Goal: Complete application form: Complete application form

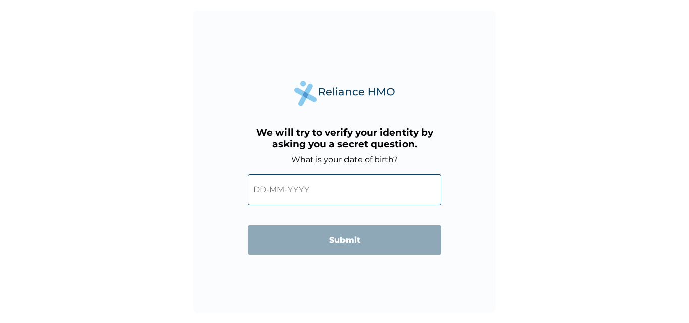
click at [299, 190] on input "text" at bounding box center [345, 189] width 194 height 31
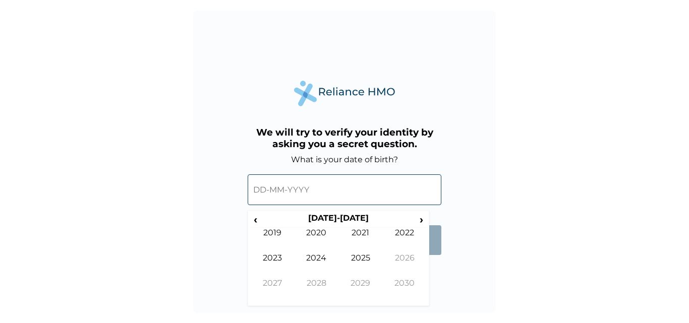
click at [265, 190] on input "text" at bounding box center [345, 189] width 194 height 31
click at [257, 221] on span "‹" at bounding box center [255, 219] width 11 height 13
click at [255, 220] on span "‹" at bounding box center [255, 219] width 11 height 13
click at [425, 221] on span "›" at bounding box center [421, 219] width 11 height 13
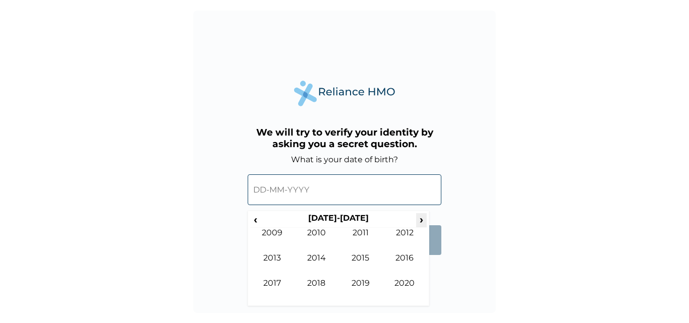
click at [425, 221] on span "›" at bounding box center [421, 219] width 11 height 13
click at [257, 220] on span "‹" at bounding box center [255, 219] width 11 height 13
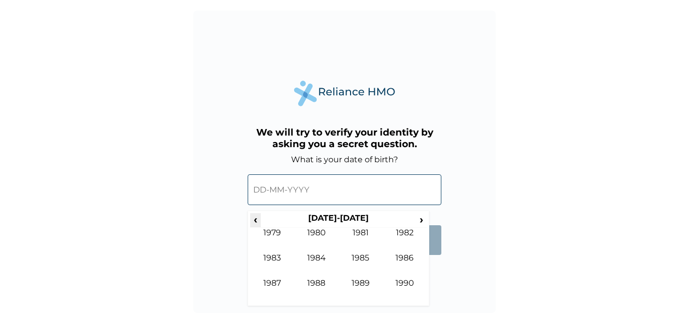
click at [257, 220] on span "‹" at bounding box center [255, 219] width 11 height 13
click at [275, 259] on td "1963" at bounding box center [272, 265] width 44 height 25
click at [321, 233] on td "Feb" at bounding box center [317, 240] width 44 height 25
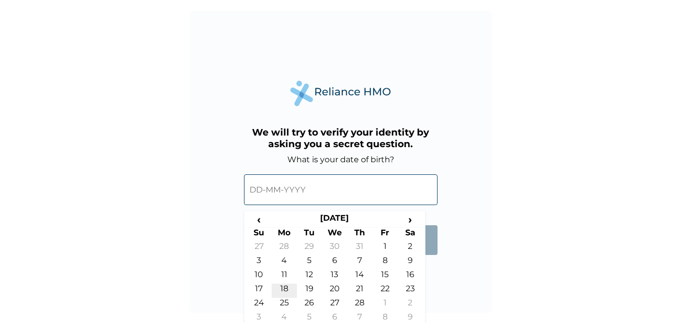
click at [284, 289] on td "18" at bounding box center [284, 291] width 25 height 14
type input "[DATE]"
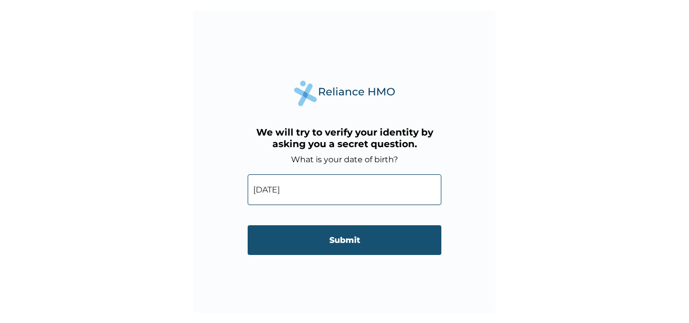
click at [338, 239] on input "Submit" at bounding box center [345, 240] width 194 height 30
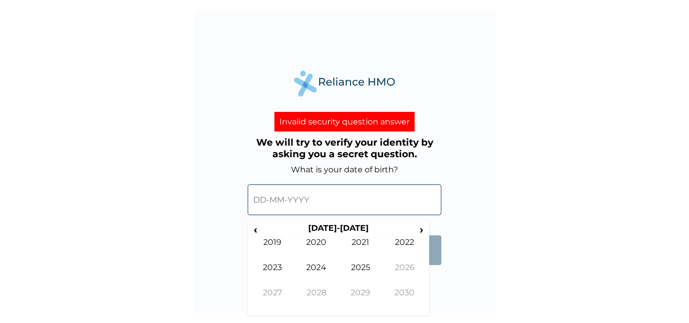
click at [308, 198] on input "text" at bounding box center [345, 200] width 194 height 31
click at [257, 230] on span "‹" at bounding box center [255, 229] width 11 height 13
click at [256, 230] on span "‹" at bounding box center [255, 229] width 11 height 13
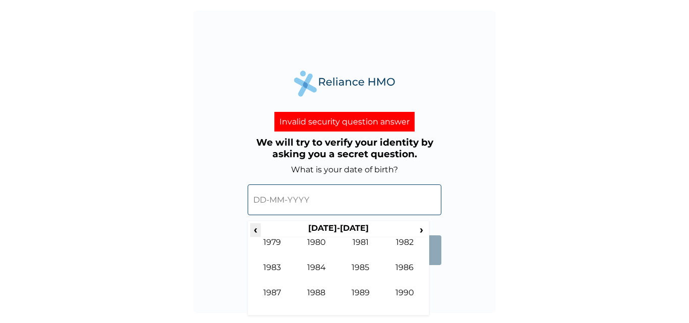
click at [256, 230] on span "‹" at bounding box center [255, 229] width 11 height 13
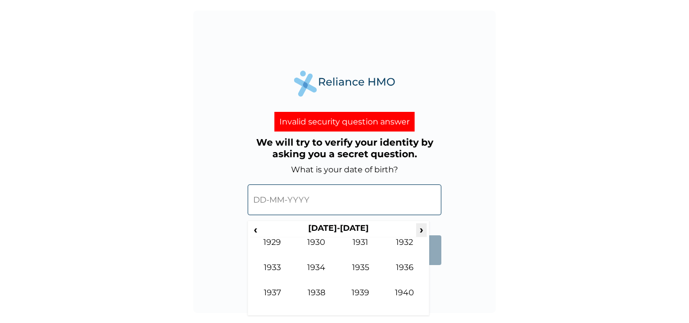
click at [423, 229] on span "›" at bounding box center [421, 229] width 11 height 13
click at [362, 242] on td "1961" at bounding box center [360, 250] width 44 height 25
click at [327, 244] on td "Feb" at bounding box center [317, 250] width 44 height 25
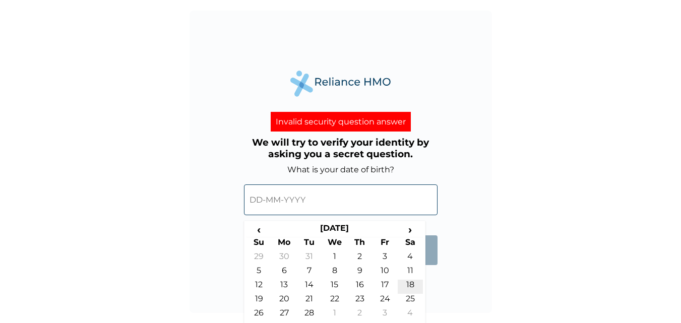
click at [412, 286] on td "18" at bounding box center [410, 287] width 25 height 14
type input "[DATE]"
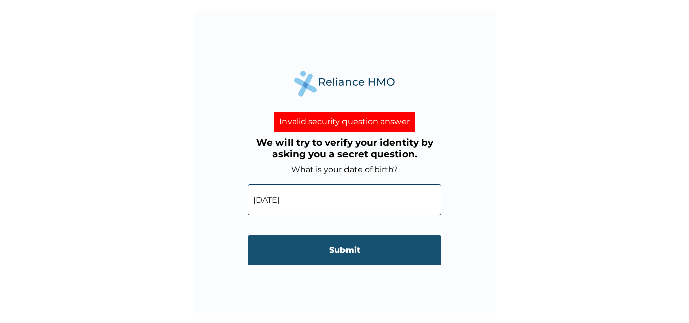
click at [347, 251] on input "Submit" at bounding box center [345, 251] width 194 height 30
